Goal: Task Accomplishment & Management: Use online tool/utility

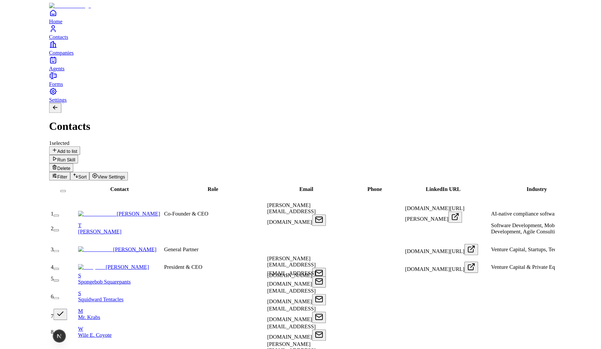
scroll to position [8, 0]
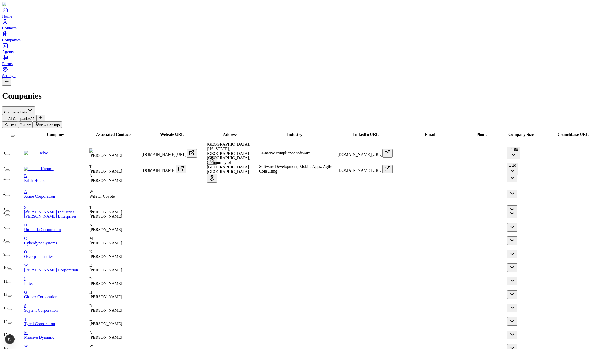
click at [13, 30] on link "Contacts" at bounding box center [300, 25] width 597 height 12
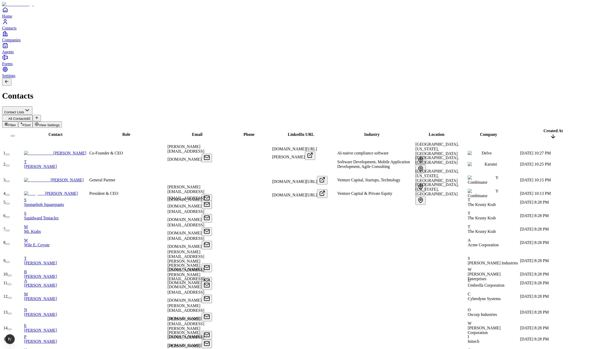
click at [10, 154] on button "button" at bounding box center [7, 155] width 4 height 2
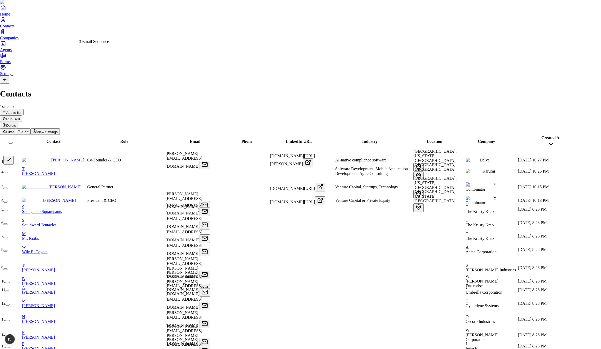
click at [100, 44] on div "3 Email Sequence" at bounding box center [94, 41] width 30 height 5
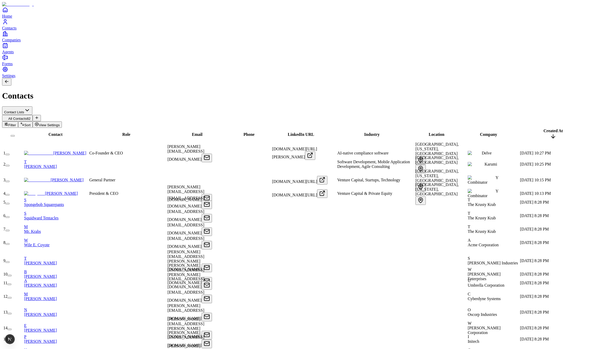
click at [10, 154] on button "button" at bounding box center [7, 155] width 4 height 2
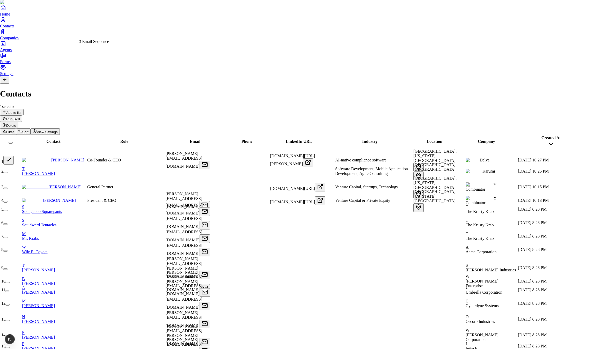
click at [98, 41] on div "3 Email Sequence" at bounding box center [94, 41] width 30 height 5
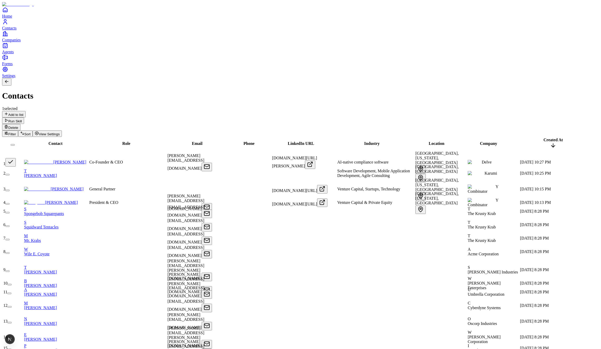
click at [7, 12] on icon "Home" at bounding box center [5, 10] width 4 height 4
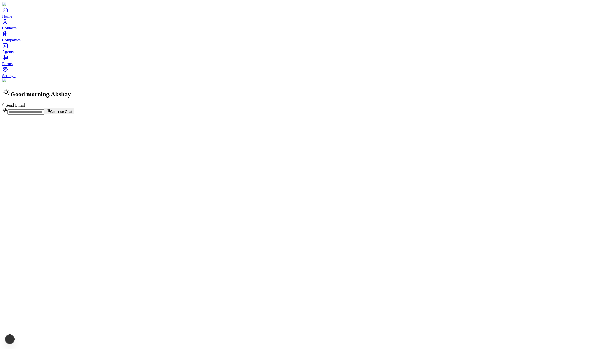
click at [27, 54] on link "Agents" at bounding box center [300, 48] width 597 height 12
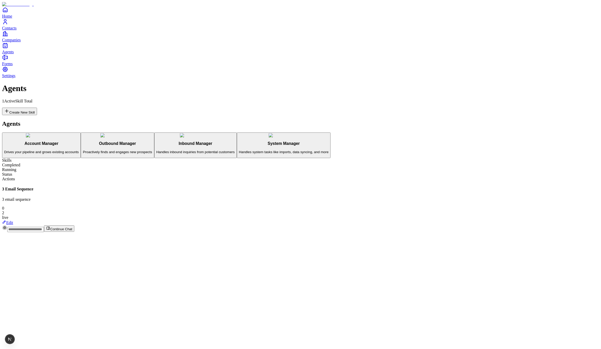
click at [13, 221] on link "Edit" at bounding box center [7, 223] width 11 height 4
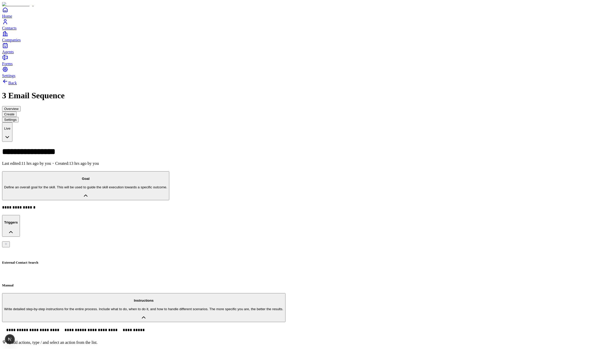
click at [68, 247] on div "External Contact Search" at bounding box center [300, 255] width 597 height 17
drag, startPoint x: 542, startPoint y: 298, endPoint x: 468, endPoint y: 286, distance: 74.5
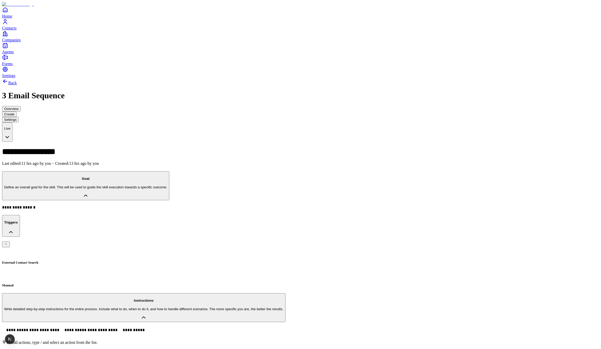
click at [13, 30] on link "Contacts" at bounding box center [300, 25] width 597 height 12
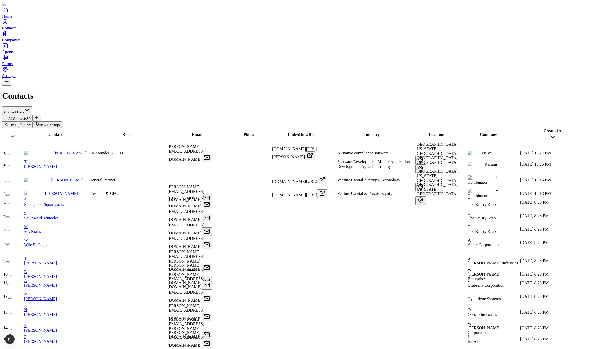
click at [63, 151] on link "[PERSON_NAME]" at bounding box center [55, 153] width 62 height 4
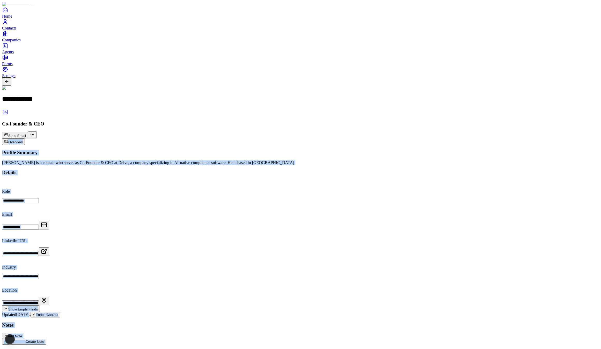
drag, startPoint x: 498, startPoint y: 54, endPoint x: 564, endPoint y: 249, distance: 206.3
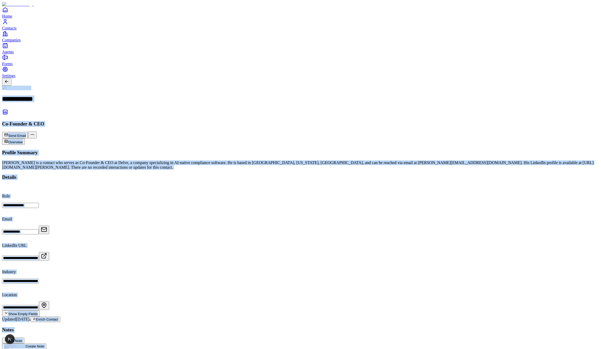
drag, startPoint x: 576, startPoint y: 311, endPoint x: 520, endPoint y: 49, distance: 268.1
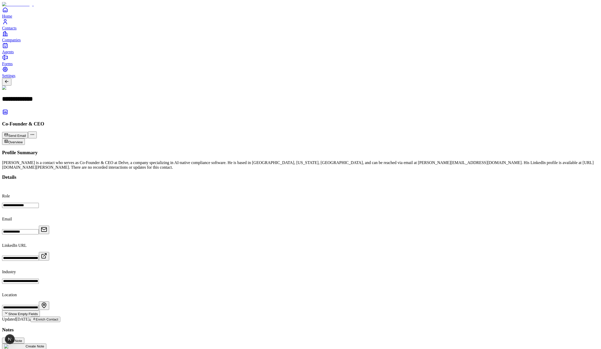
drag, startPoint x: 562, startPoint y: 270, endPoint x: 531, endPoint y: 77, distance: 196.1
drag, startPoint x: 586, startPoint y: 336, endPoint x: 582, endPoint y: 321, distance: 15.6
drag, startPoint x: 576, startPoint y: 303, endPoint x: 532, endPoint y: 43, distance: 263.3
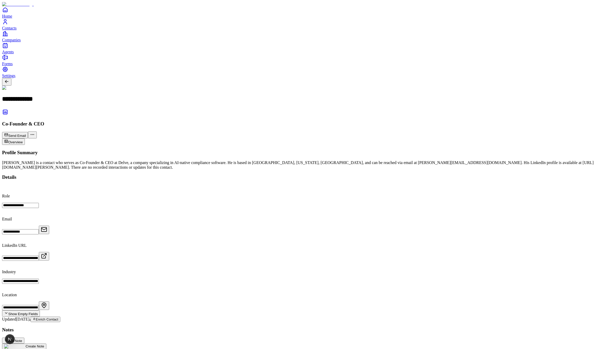
drag, startPoint x: 575, startPoint y: 300, endPoint x: 587, endPoint y: 274, distance: 28.8
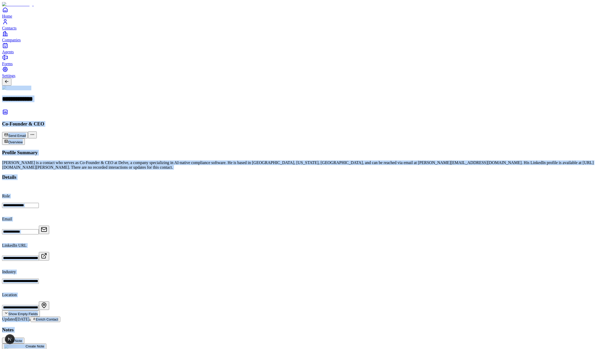
drag, startPoint x: 31, startPoint y: 6, endPoint x: 311, endPoint y: 228, distance: 357.3
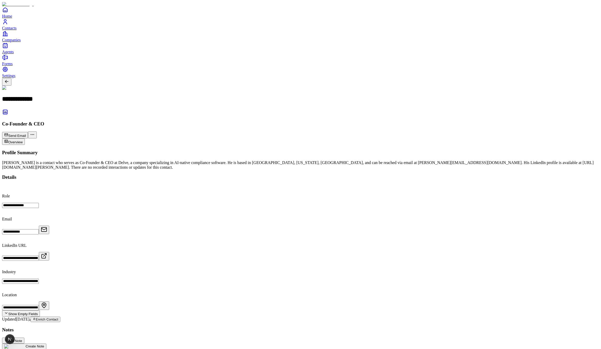
click at [347, 275] on div "**********" at bounding box center [300, 299] width 597 height 299
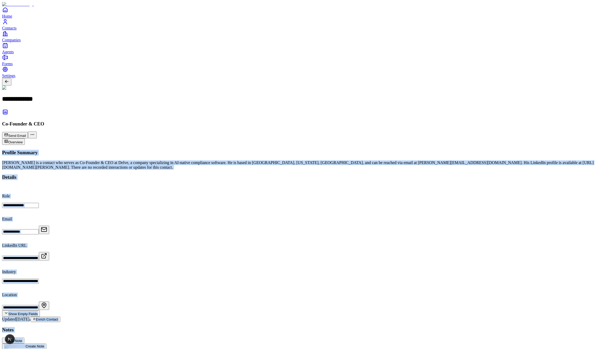
drag, startPoint x: 455, startPoint y: 48, endPoint x: 543, endPoint y: 230, distance: 202.5
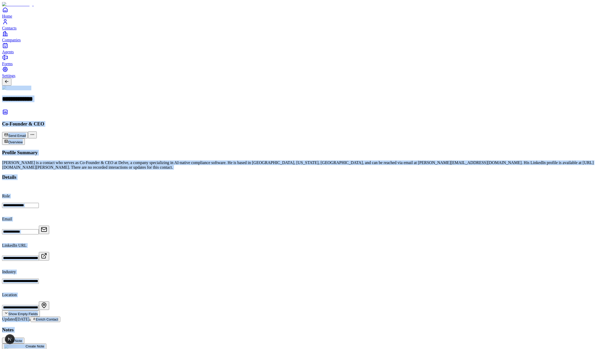
drag, startPoint x: 563, startPoint y: 281, endPoint x: 487, endPoint y: -6, distance: 297.4
drag, startPoint x: 552, startPoint y: 273, endPoint x: 495, endPoint y: 9, distance: 270.5
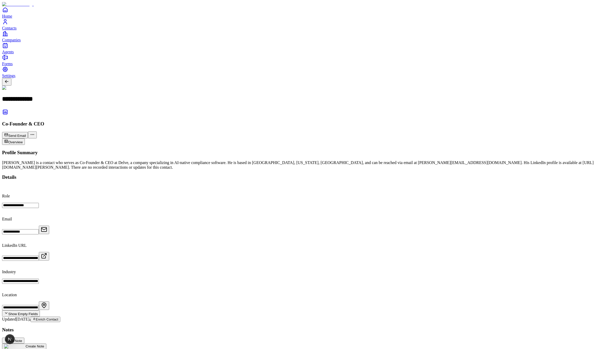
drag, startPoint x: 492, startPoint y: 116, endPoint x: 488, endPoint y: 17, distance: 99.2
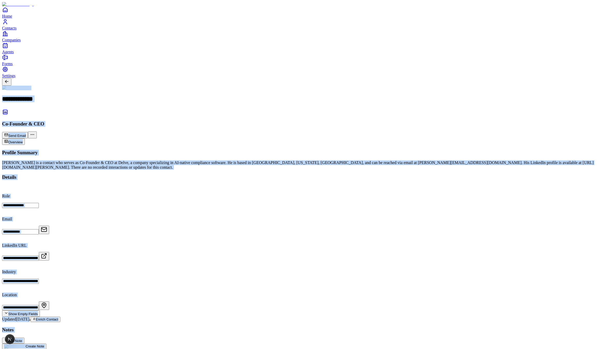
drag, startPoint x: 527, startPoint y: 301, endPoint x: 481, endPoint y: -19, distance: 323.8
drag, startPoint x: 535, startPoint y: 273, endPoint x: 588, endPoint y: 250, distance: 57.3
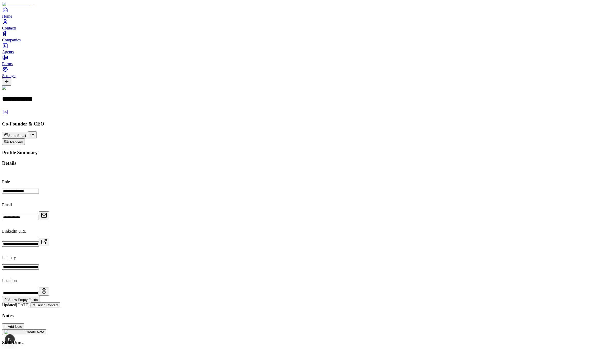
click at [17, 30] on span "Contacts" at bounding box center [9, 28] width 14 height 4
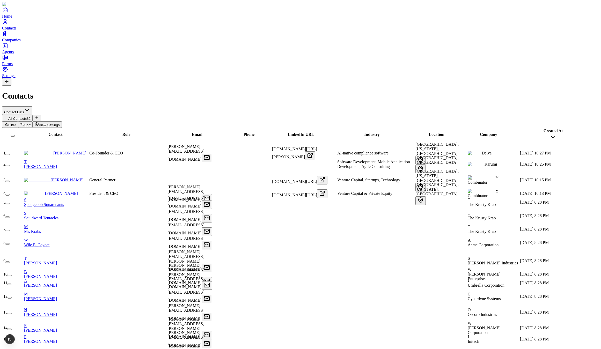
click at [67, 191] on link "[PERSON_NAME]" at bounding box center [51, 193] width 54 height 4
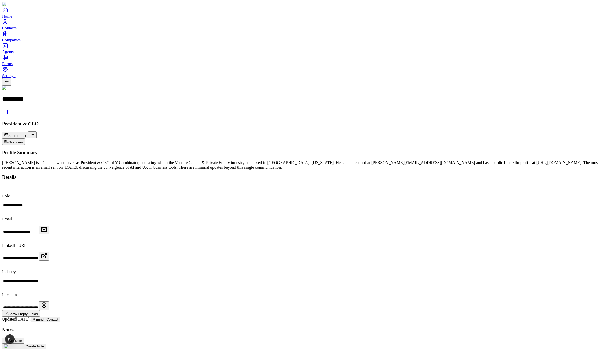
click at [18, 30] on link "Contacts" at bounding box center [300, 25] width 597 height 12
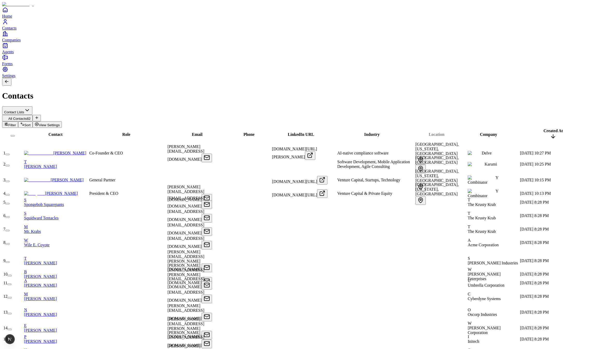
drag, startPoint x: 413, startPoint y: 54, endPoint x: 431, endPoint y: 52, distance: 18.7
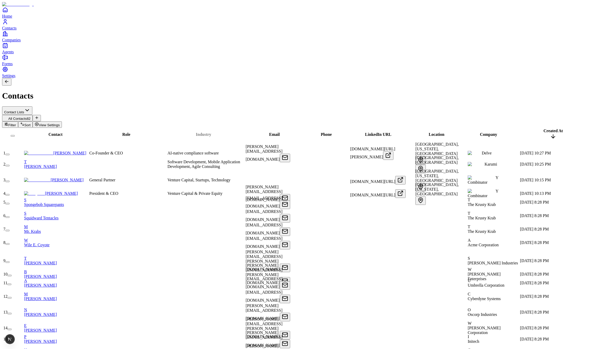
drag, startPoint x: 357, startPoint y: 51, endPoint x: 225, endPoint y: 50, distance: 132.3
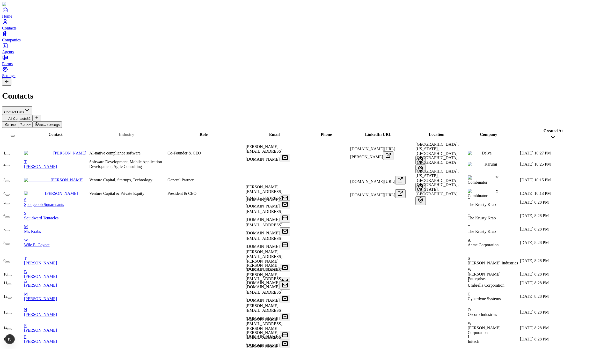
drag, startPoint x: 216, startPoint y: 52, endPoint x: 122, endPoint y: 48, distance: 94.0
drag, startPoint x: 179, startPoint y: 49, endPoint x: 146, endPoint y: 50, distance: 32.4
drag, startPoint x: 180, startPoint y: 50, endPoint x: 175, endPoint y: 48, distance: 5.6
drag, startPoint x: 180, startPoint y: 50, endPoint x: 143, endPoint y: 49, distance: 36.8
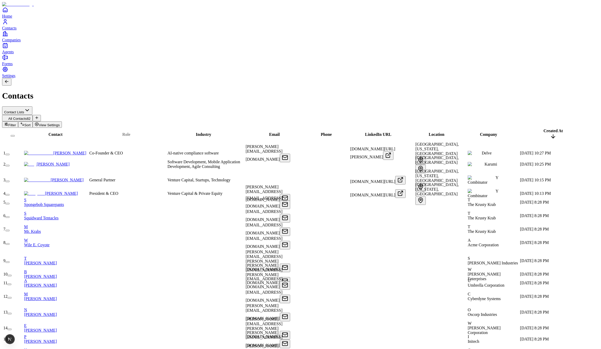
drag, startPoint x: 256, startPoint y: 52, endPoint x: 214, endPoint y: 50, distance: 42.5
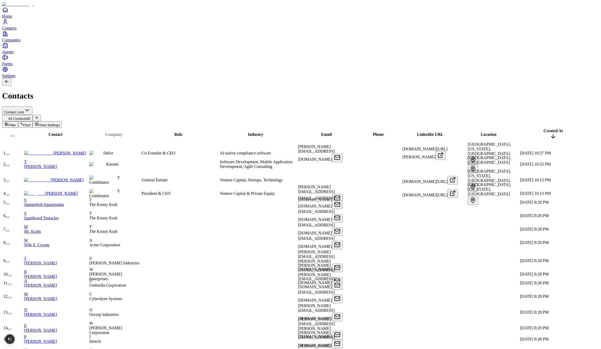
drag, startPoint x: 498, startPoint y: 48, endPoint x: 116, endPoint y: 46, distance: 382.3
click at [123, 132] on div "Company" at bounding box center [113, 134] width 51 height 5
click at [116, 132] on span "Company" at bounding box center [113, 134] width 17 height 4
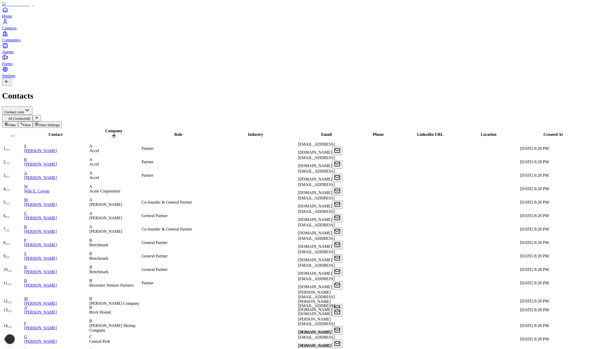
click at [115, 129] on span "Company" at bounding box center [113, 131] width 17 height 4
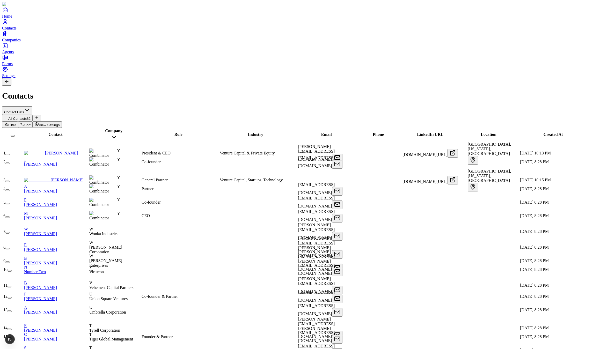
click at [115, 129] on span "Company" at bounding box center [113, 131] width 17 height 4
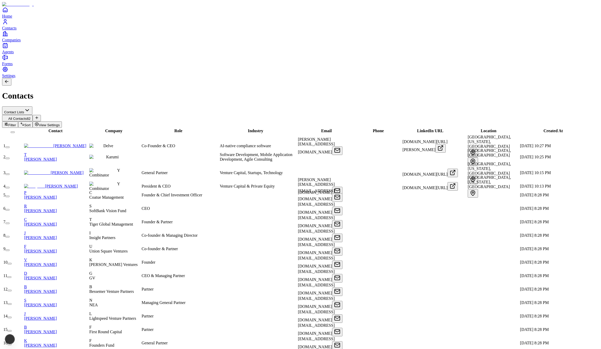
click at [116, 129] on span "Company" at bounding box center [113, 131] width 17 height 4
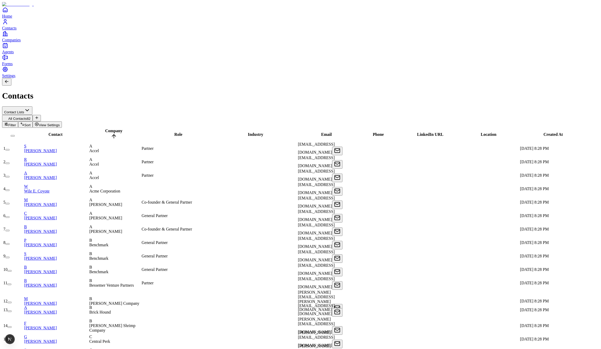
click at [116, 129] on span "Company" at bounding box center [113, 131] width 17 height 4
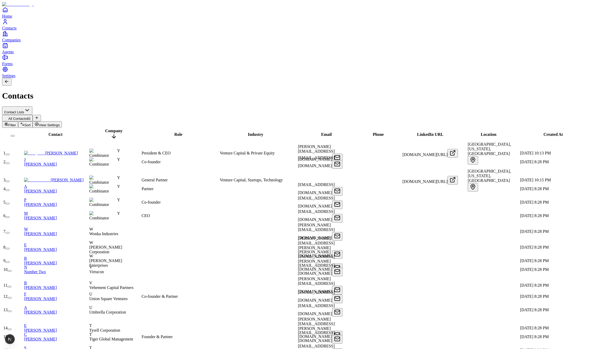
click at [116, 129] on span "Company" at bounding box center [113, 131] width 17 height 4
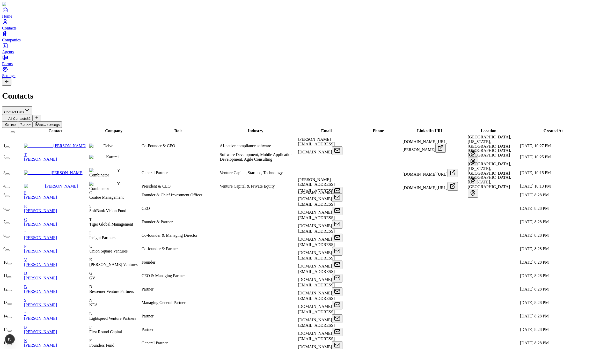
click at [51, 129] on span "Contact" at bounding box center [55, 131] width 14 height 4
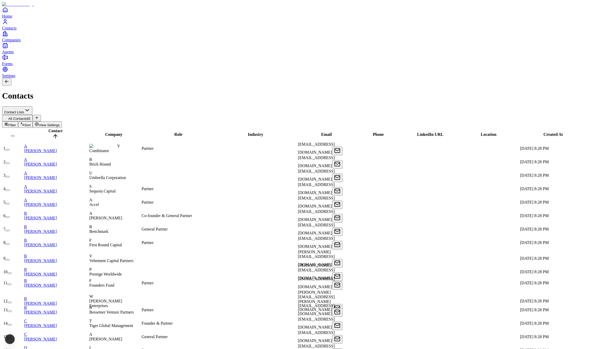
click at [51, 129] on span "Contact" at bounding box center [55, 131] width 14 height 4
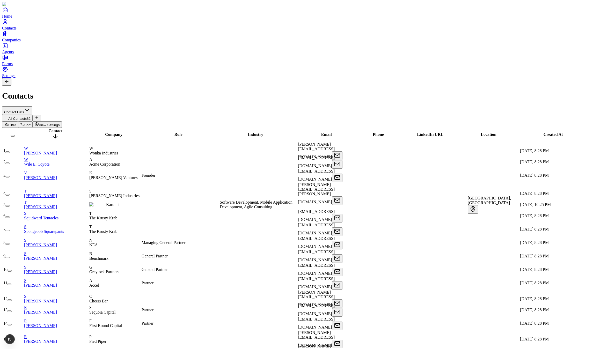
click at [51, 129] on span "Contact" at bounding box center [55, 131] width 14 height 4
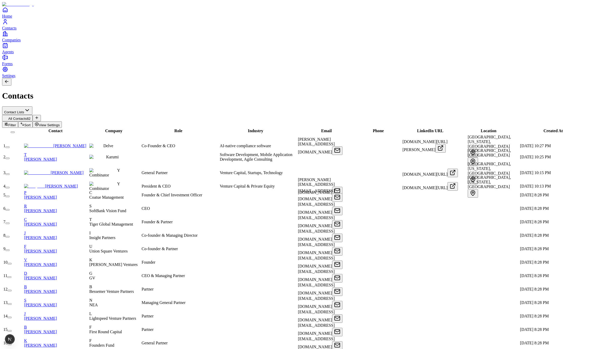
click at [119, 129] on span "Company" at bounding box center [113, 131] width 17 height 4
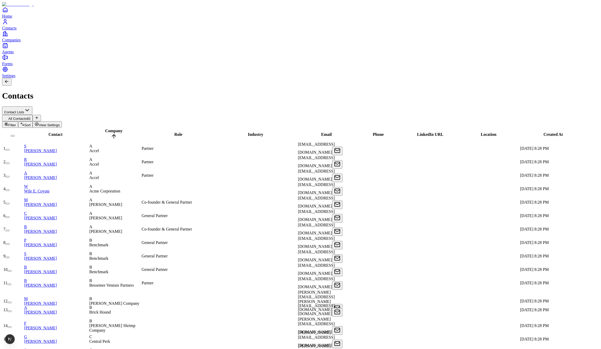
click at [116, 129] on span "Company" at bounding box center [113, 131] width 17 height 4
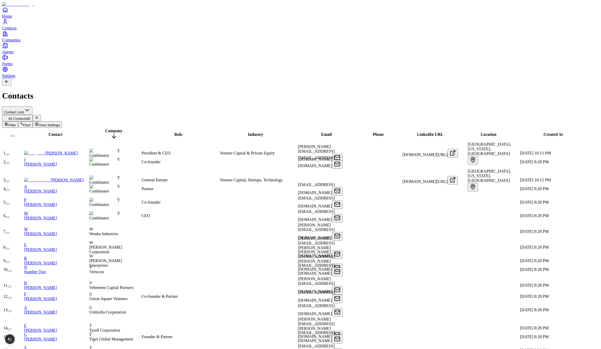
click at [117, 129] on span "Company" at bounding box center [113, 131] width 17 height 4
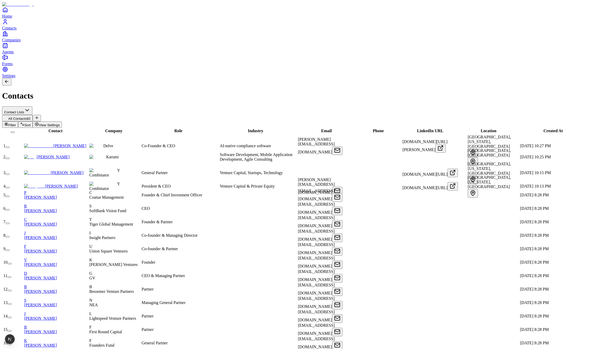
click at [116, 129] on span "Company" at bounding box center [113, 131] width 17 height 4
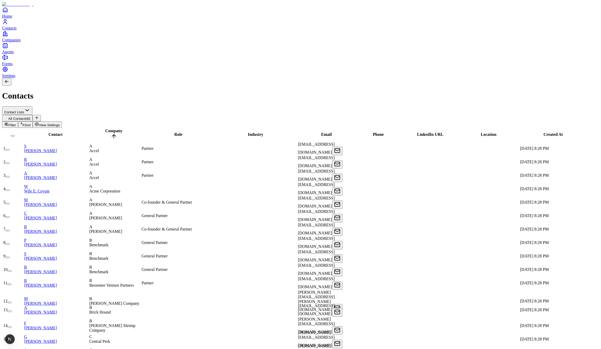
click at [116, 129] on span "Company" at bounding box center [113, 131] width 17 height 4
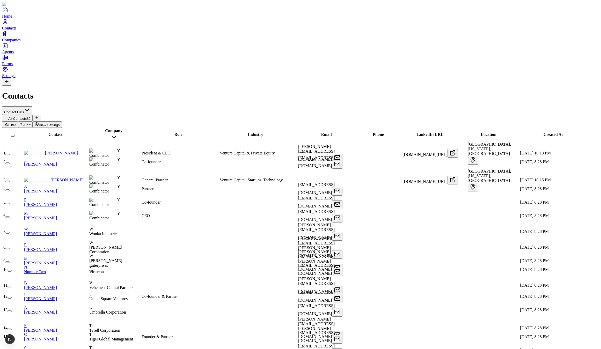
click at [116, 129] on span "Company" at bounding box center [113, 131] width 17 height 4
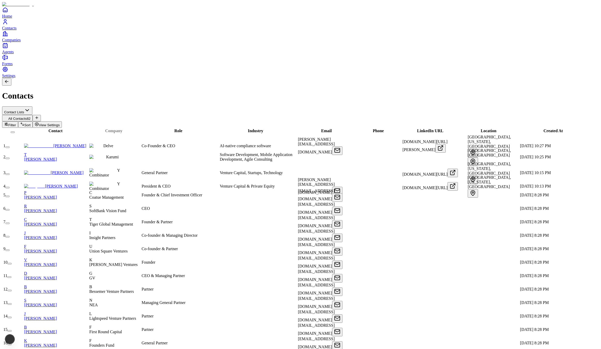
drag, startPoint x: 119, startPoint y: 52, endPoint x: 109, endPoint y: 53, distance: 9.9
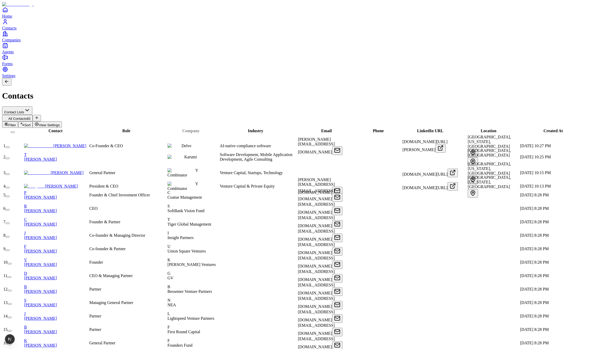
drag, startPoint x: 116, startPoint y: 49, endPoint x: 187, endPoint y: 48, distance: 70.9
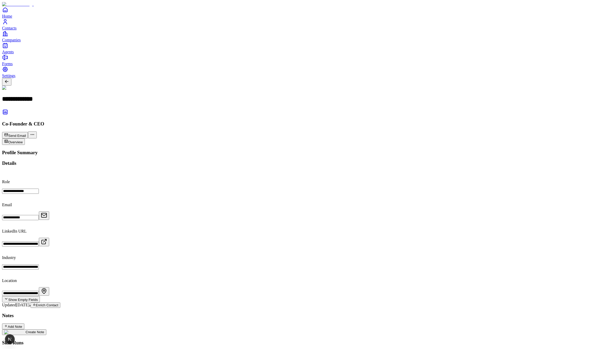
click at [8, 37] on icon "Companies" at bounding box center [5, 34] width 6 height 6
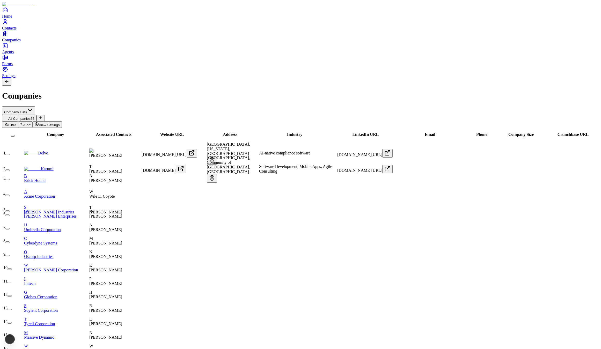
click at [24, 54] on link "Agents" at bounding box center [300, 48] width 597 height 12
